Goal: Task Accomplishment & Management: Manage account settings

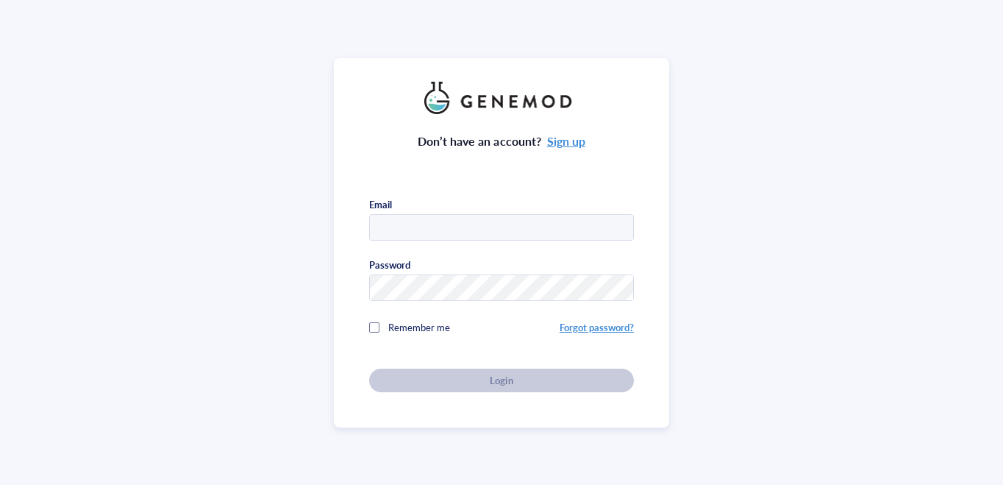
type input "girardg1@mskcc.org"
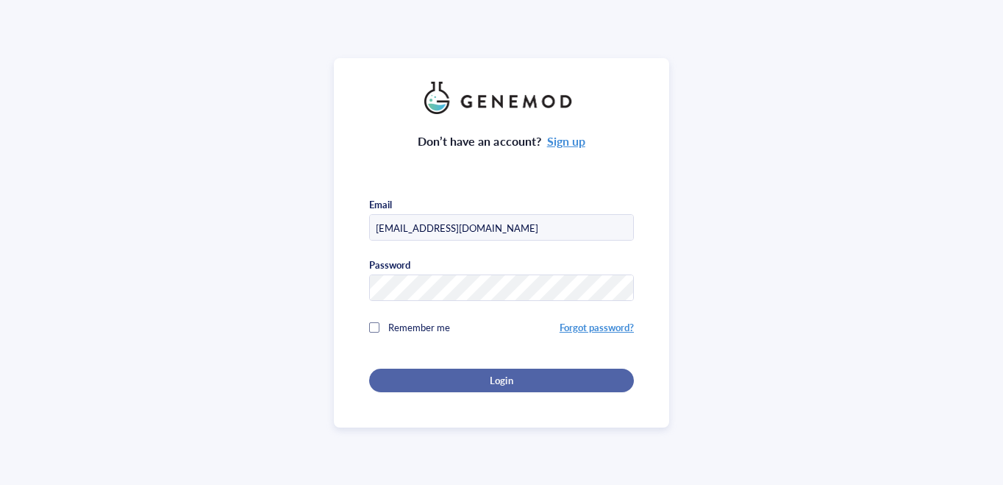
click at [493, 374] on span "Login" at bounding box center [501, 380] width 23 height 13
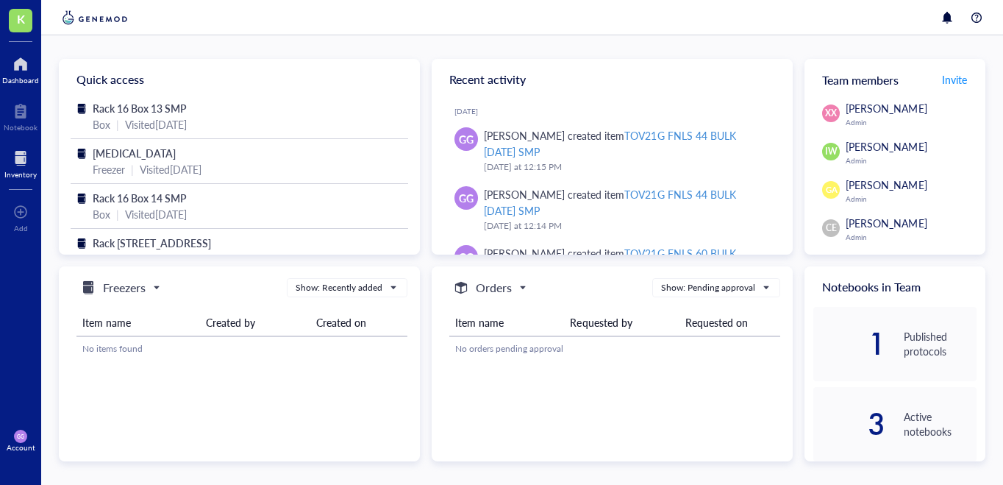
click at [14, 162] on div at bounding box center [20, 158] width 32 height 24
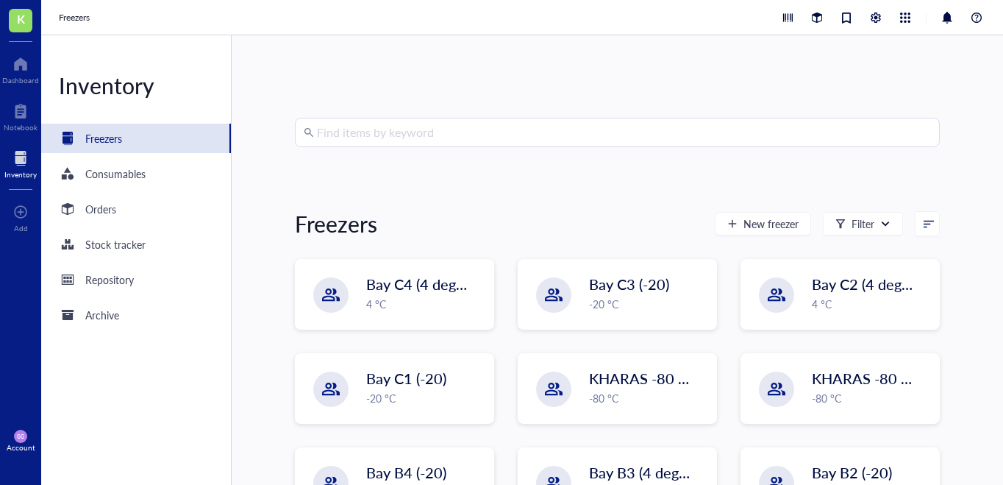
click at [404, 121] on input "search" at bounding box center [624, 132] width 614 height 28
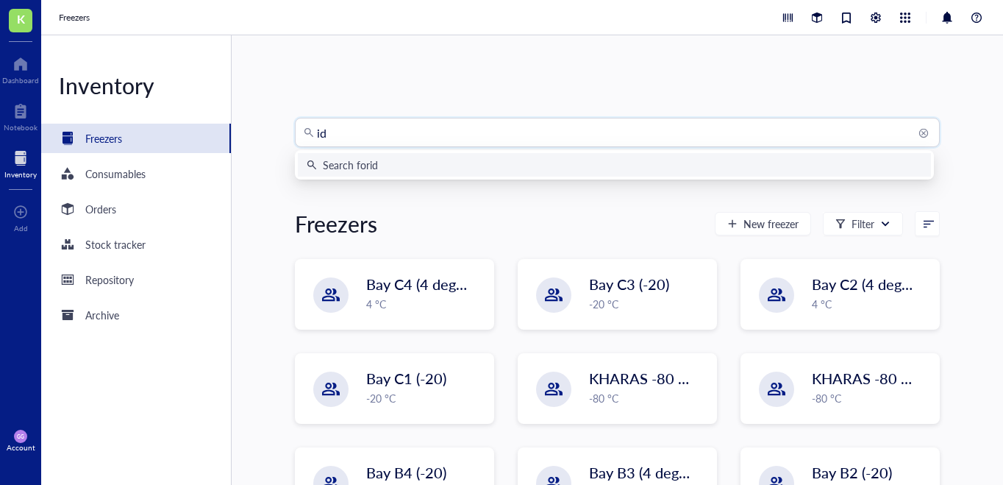
type input "id8"
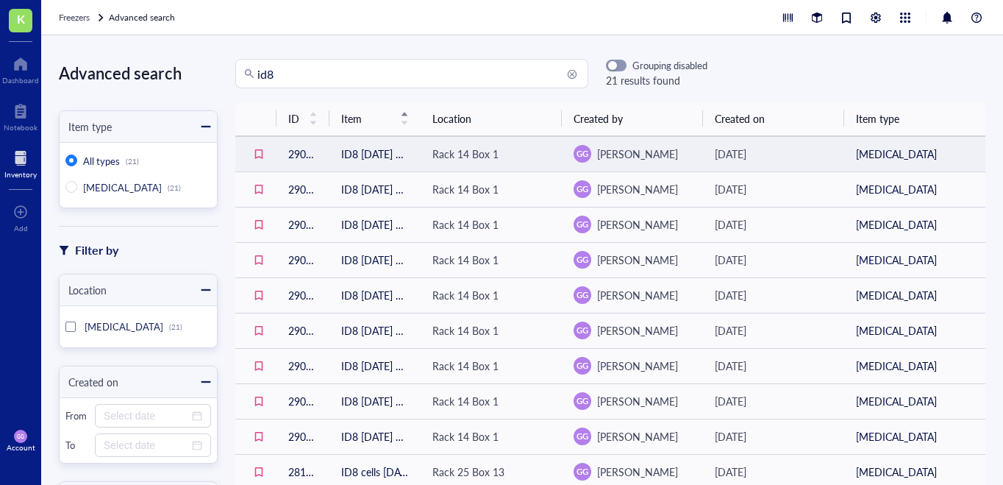
click at [396, 161] on td "ID8 [DATE] SMP" at bounding box center [374, 153] width 91 height 35
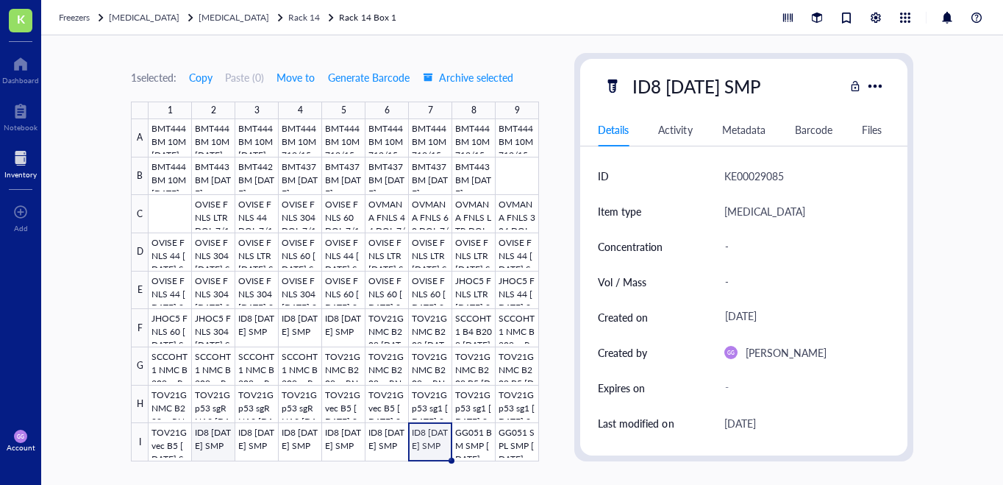
click at [215, 457] on div at bounding box center [344, 290] width 390 height 342
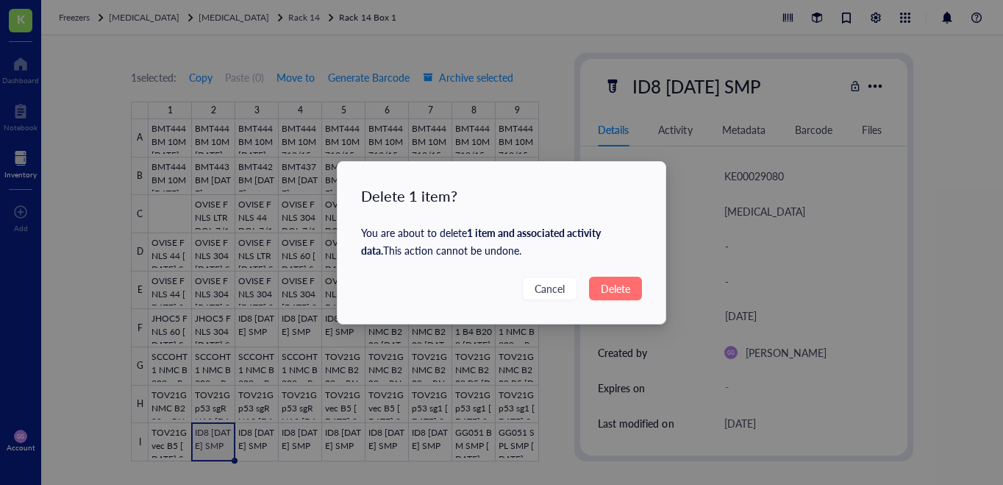
click at [616, 285] on span "Delete" at bounding box center [615, 288] width 29 height 16
